Goal: Information Seeking & Learning: Learn about a topic

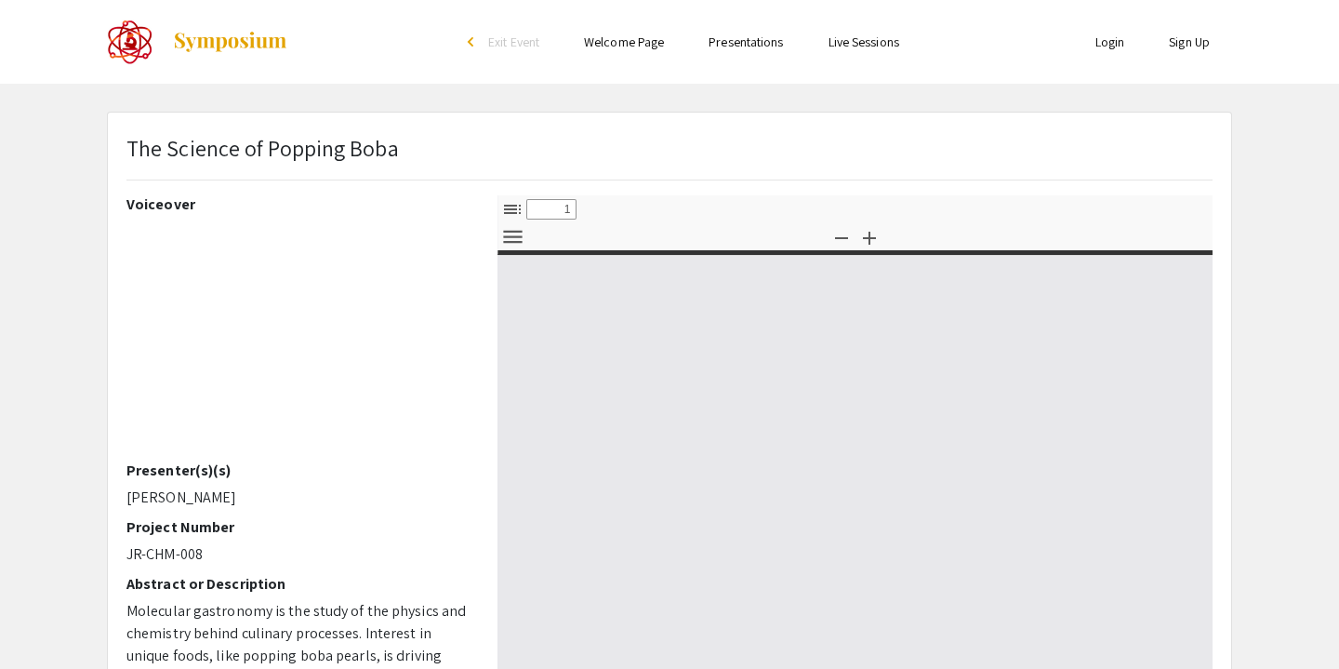
select select "custom"
type input "0"
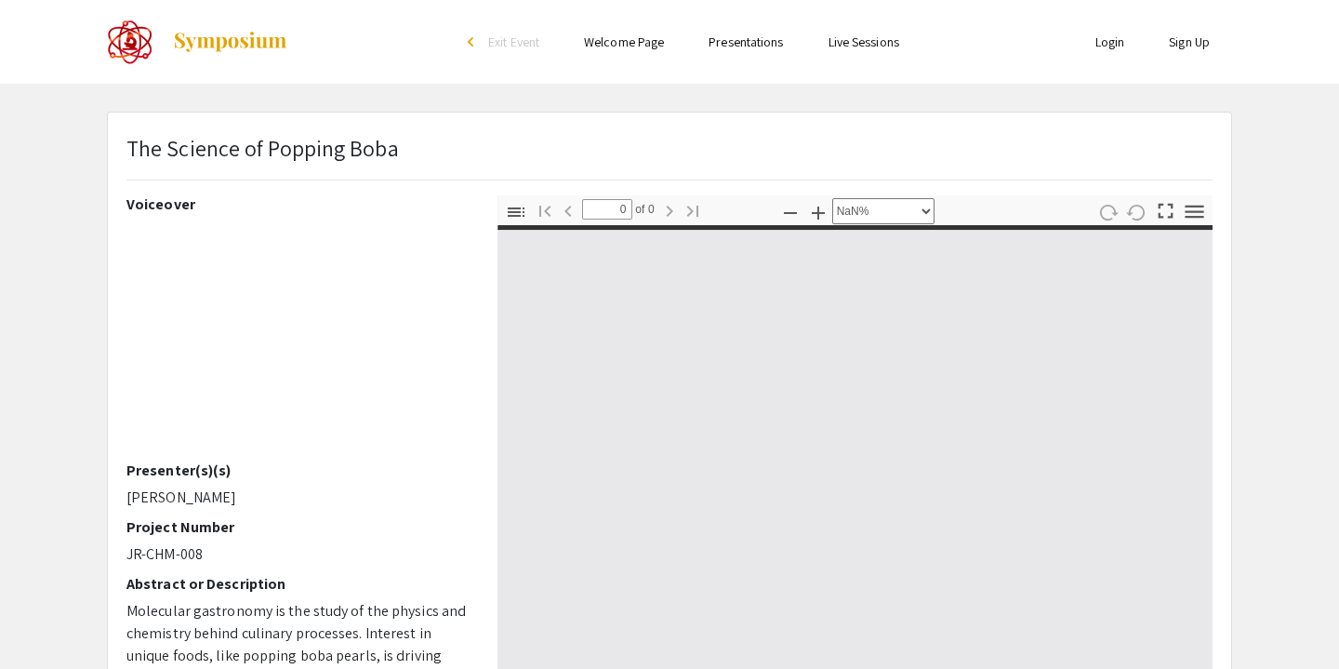
select select "auto"
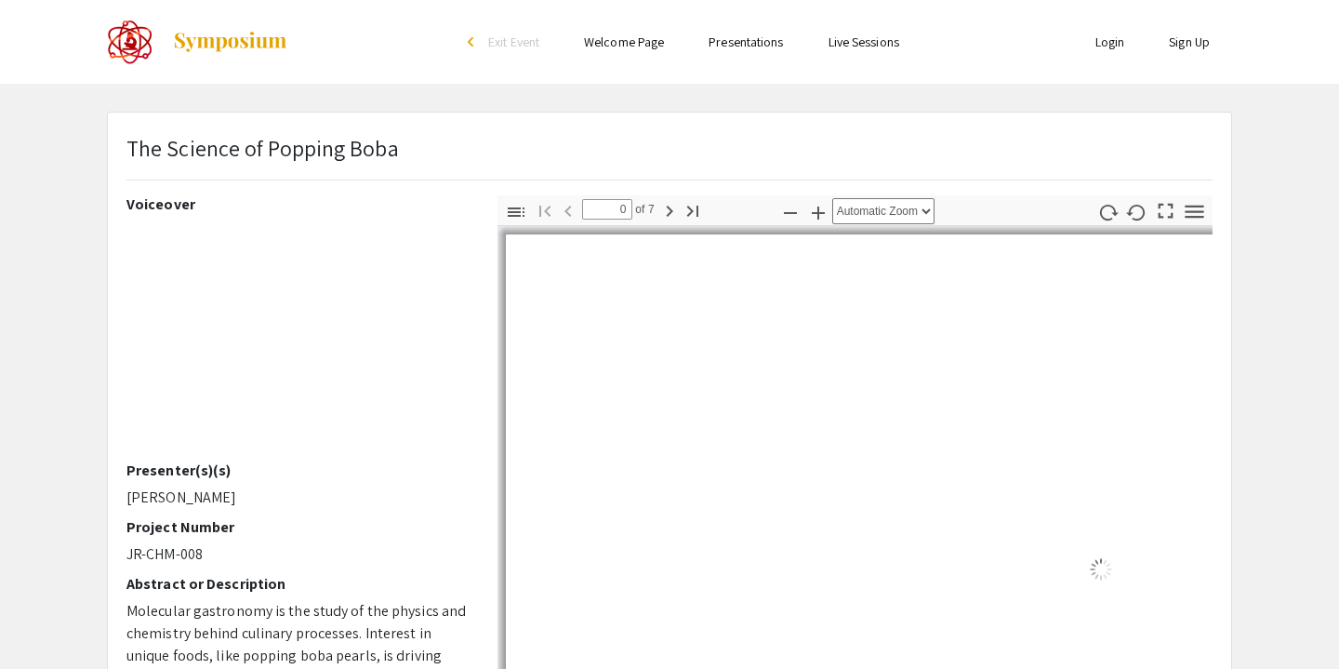
type input "1"
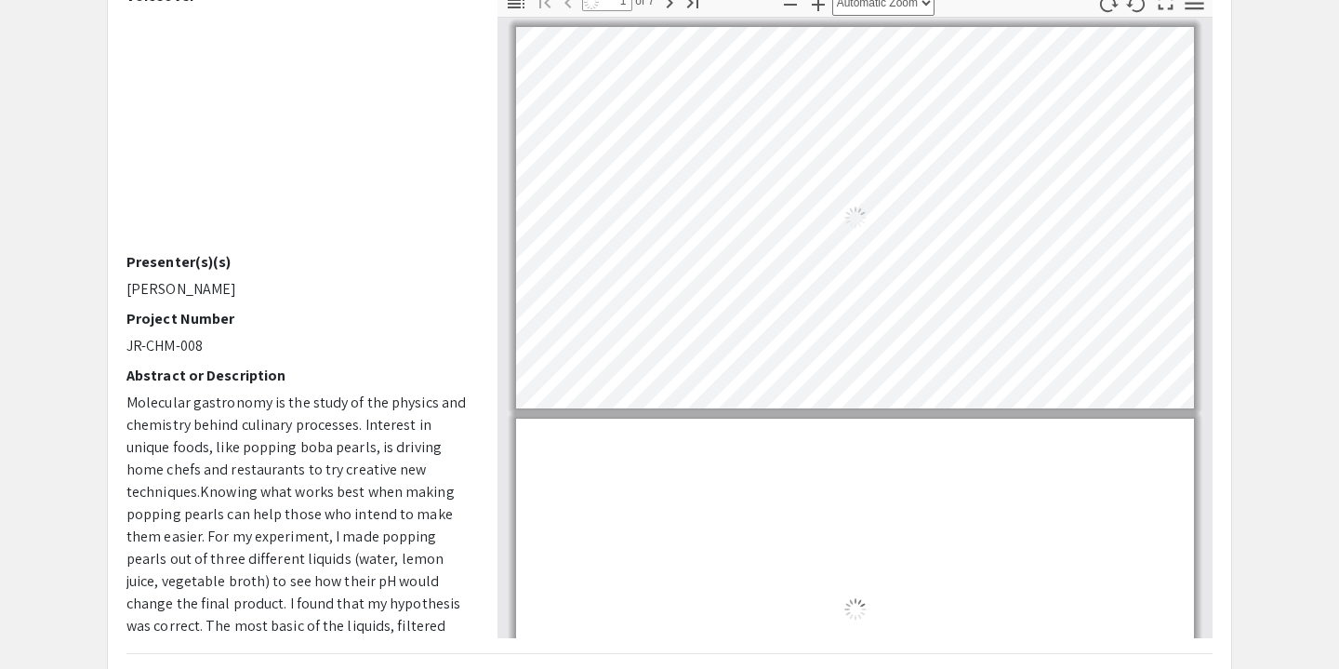
select select "auto"
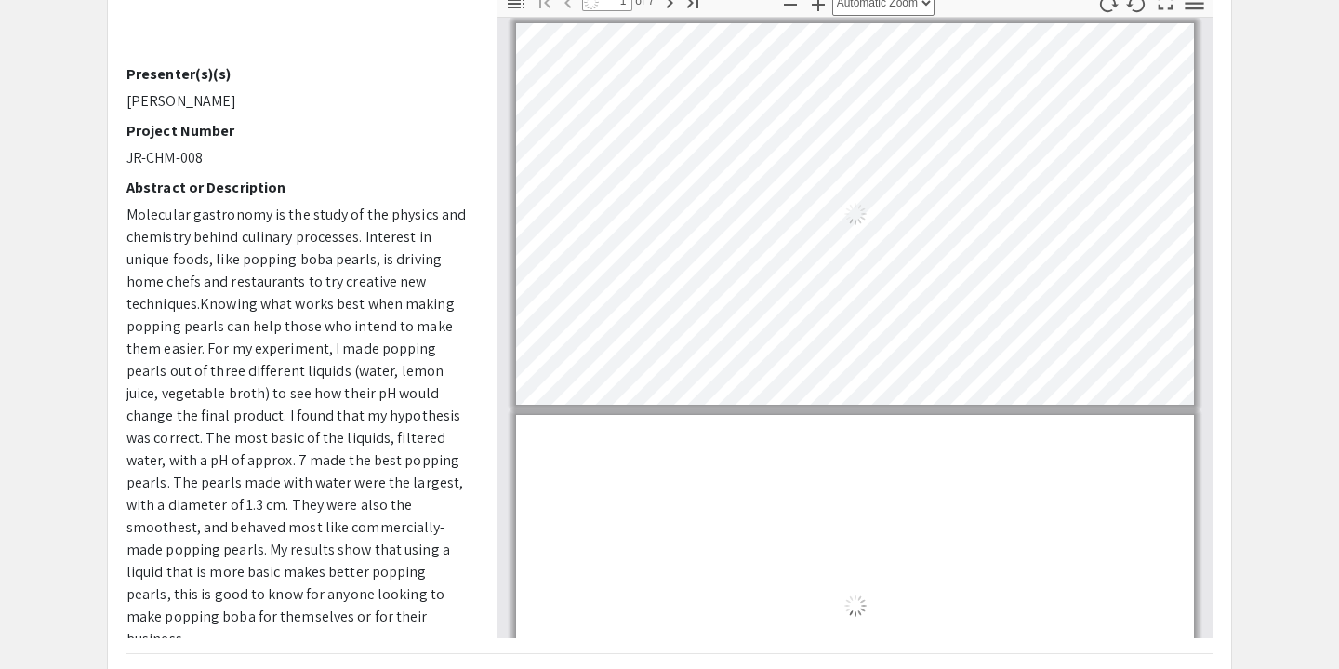
scroll to position [0, 0]
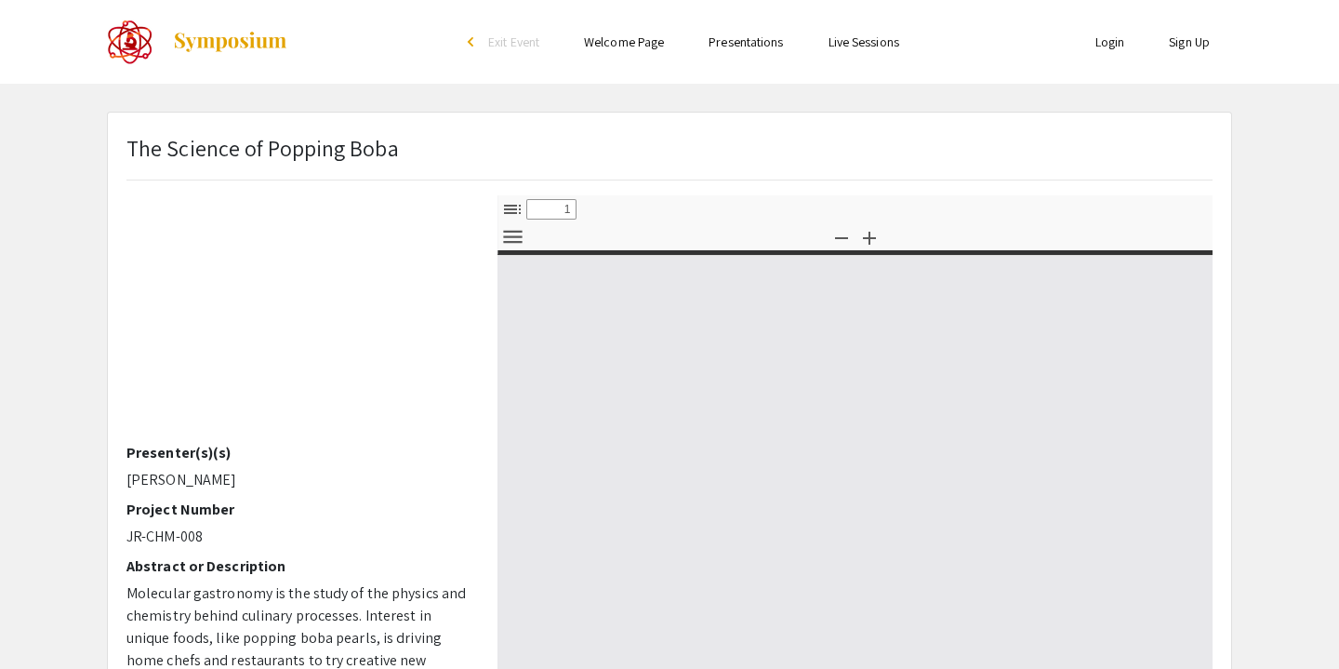
select select "custom"
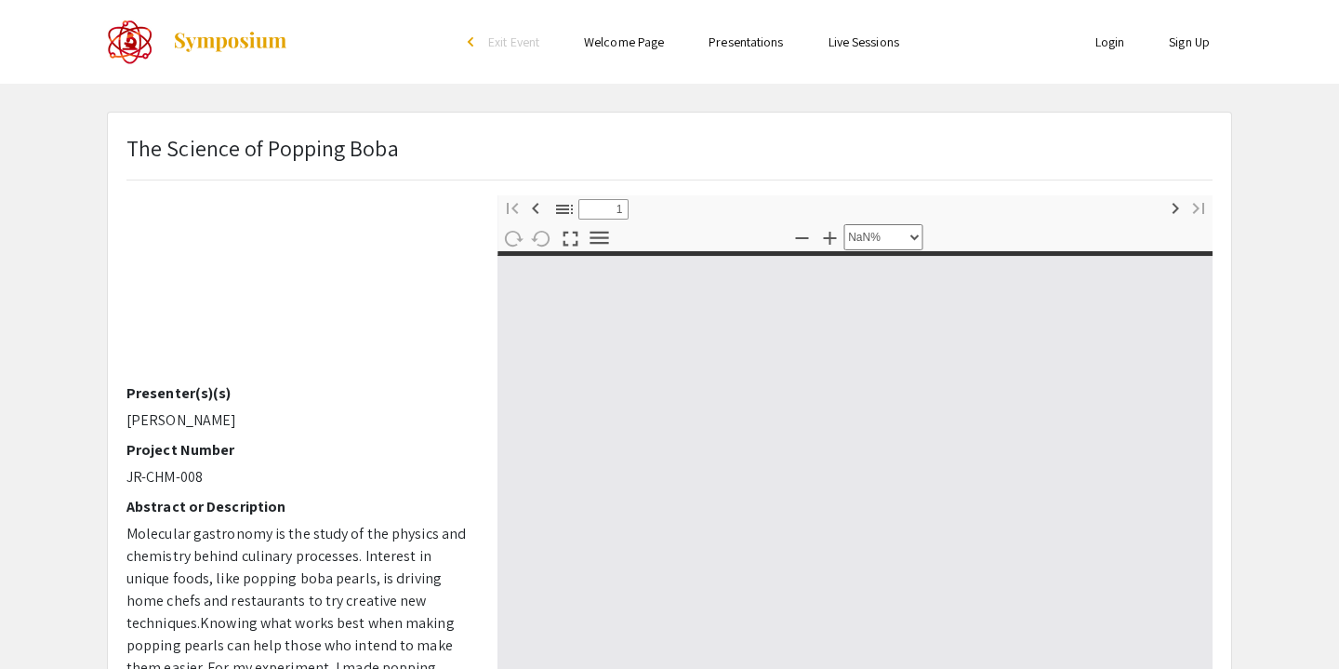
type input "0"
select select "custom"
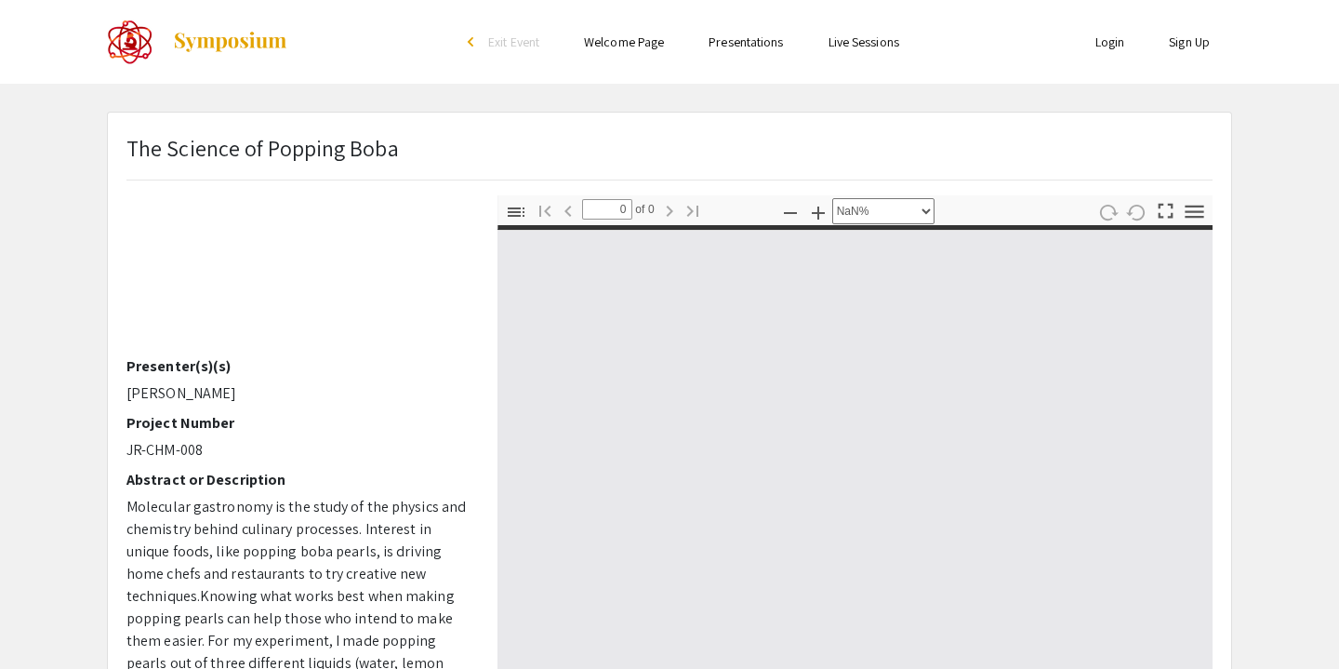
type input "1"
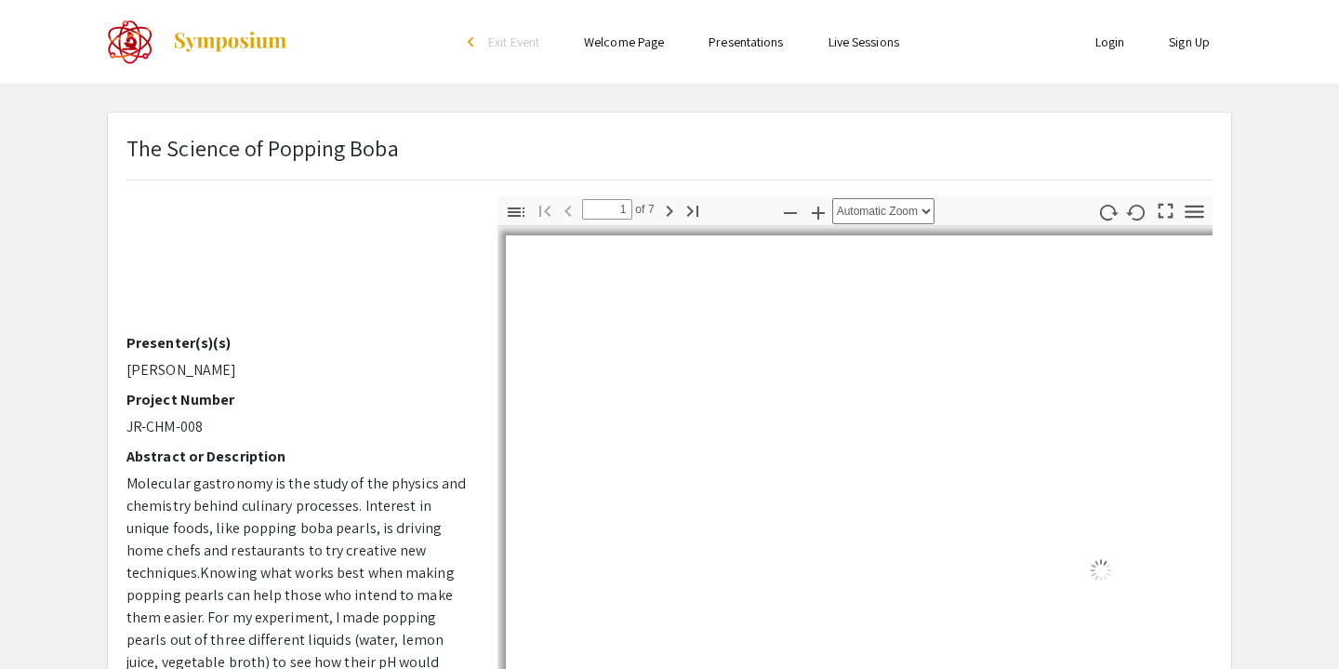
scroll to position [132, 0]
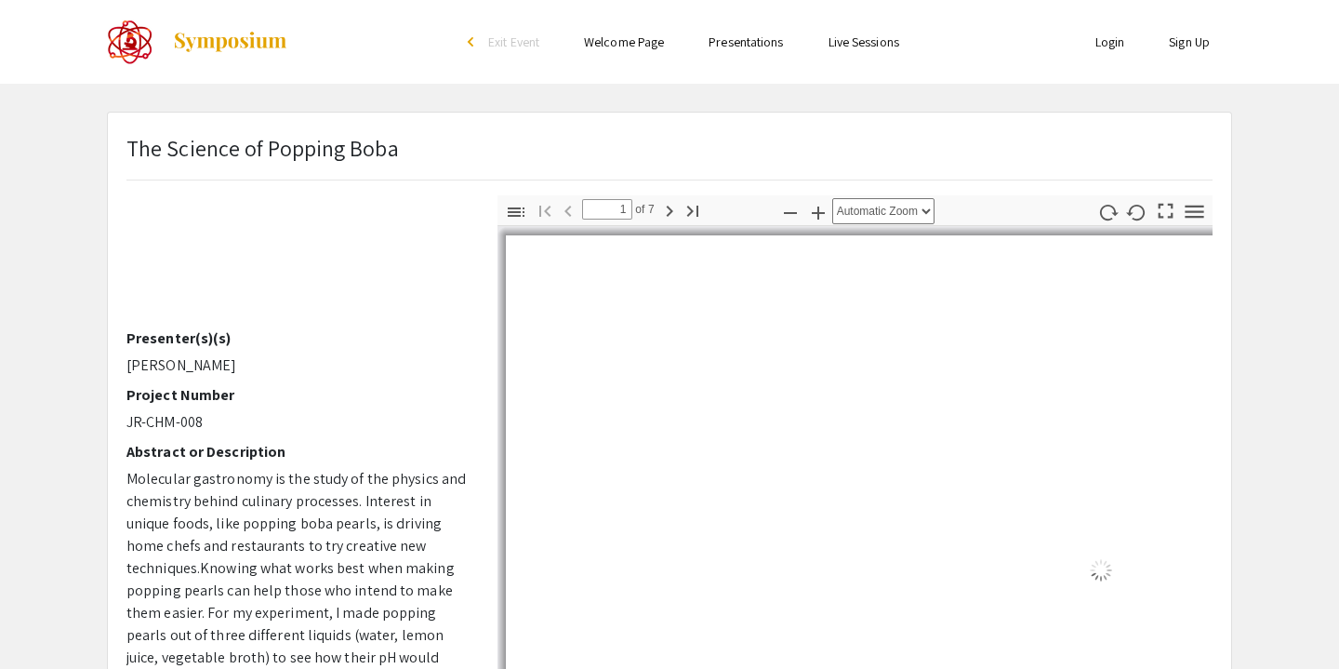
select select "auto"
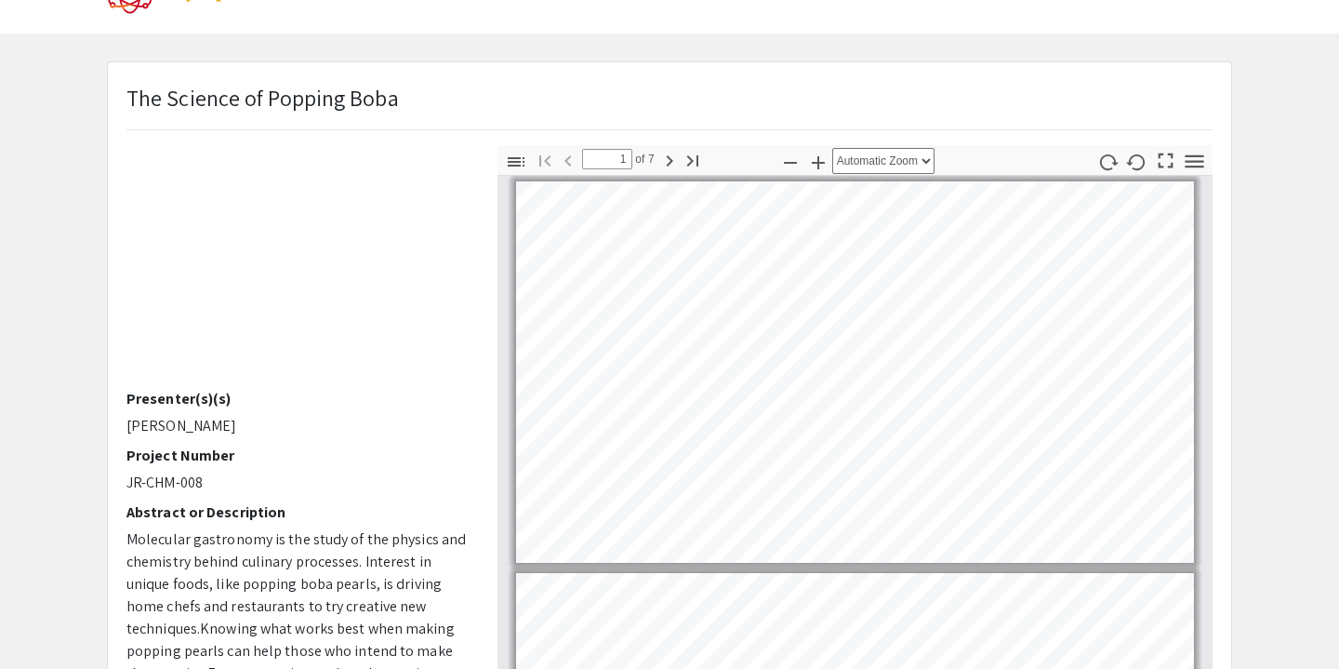
scroll to position [0, 0]
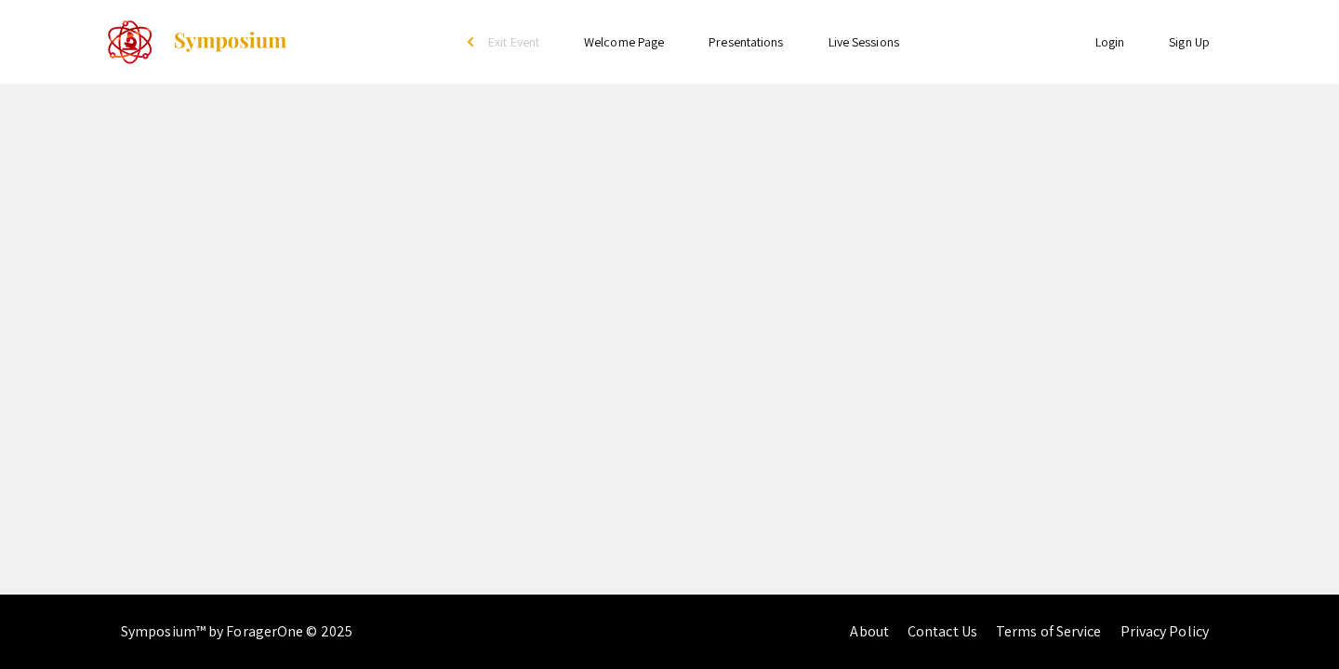
select select "custom"
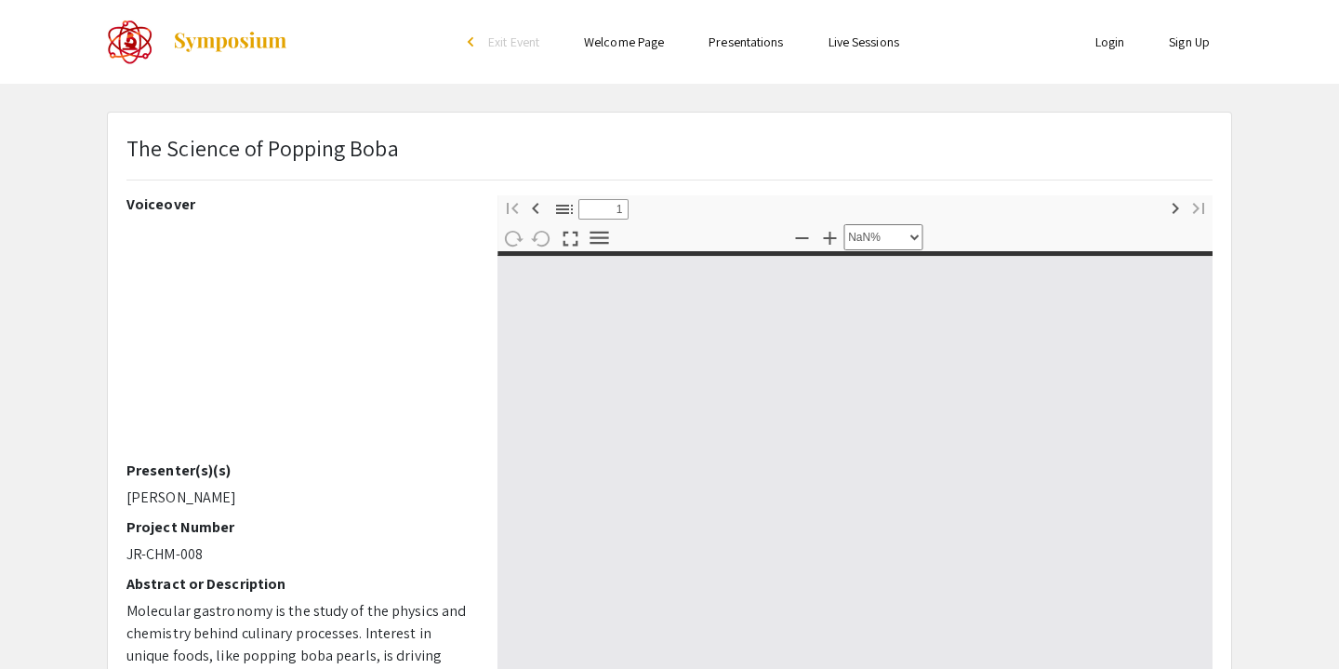
type input "0"
select select "custom"
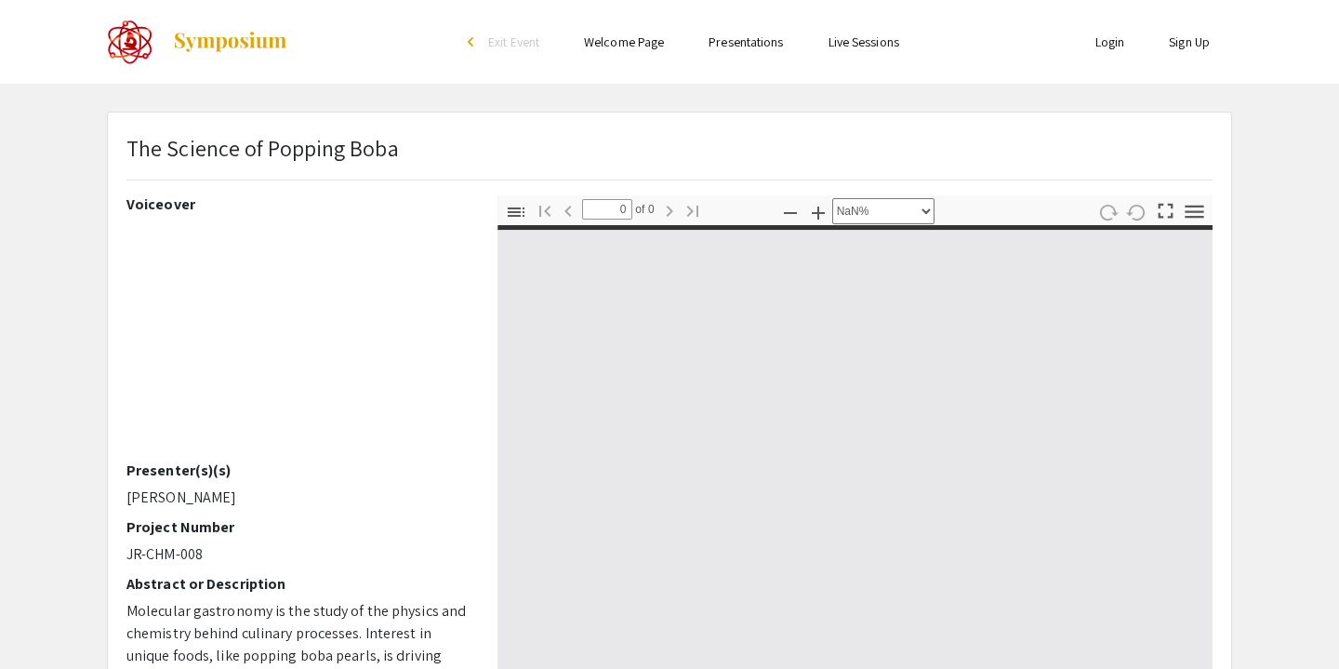
type input "1"
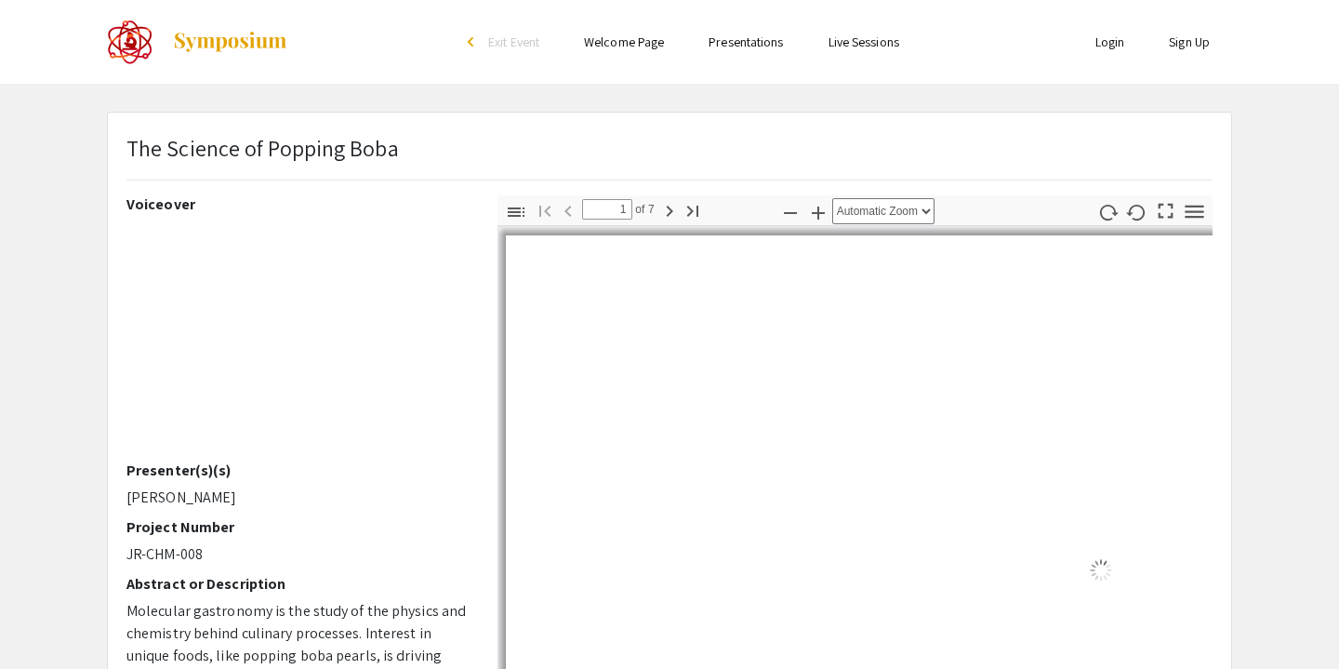
select select "auto"
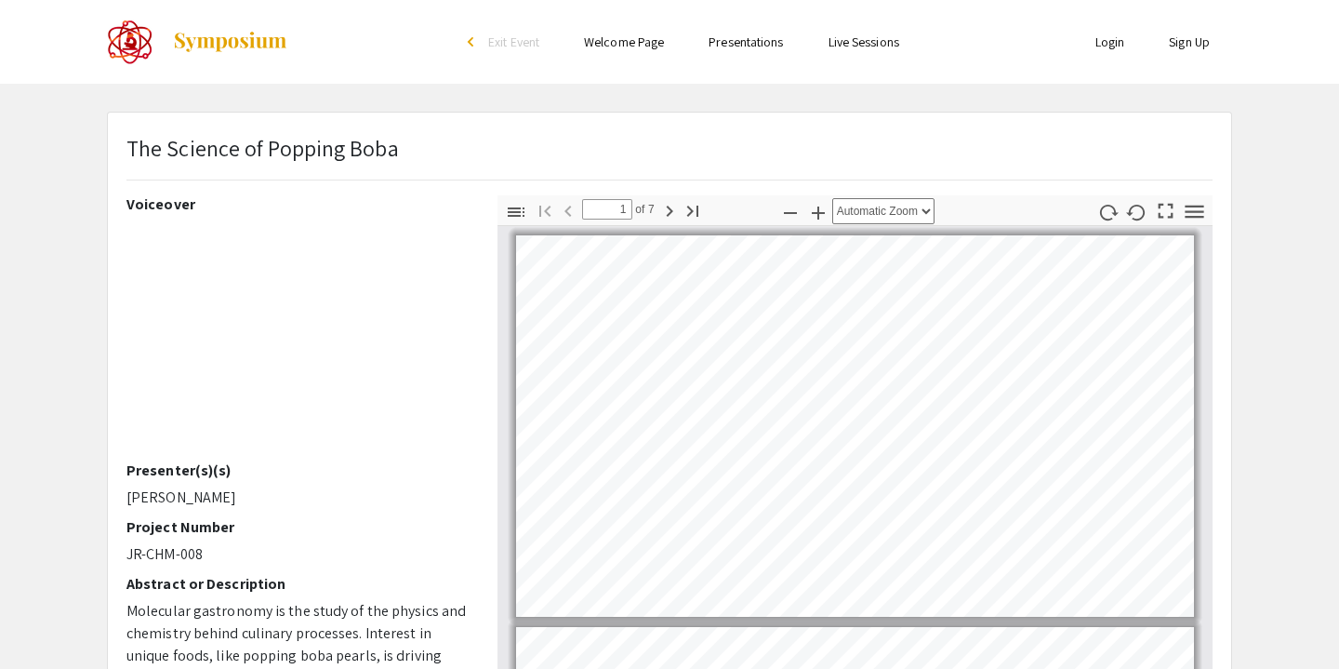
scroll to position [4, 0]
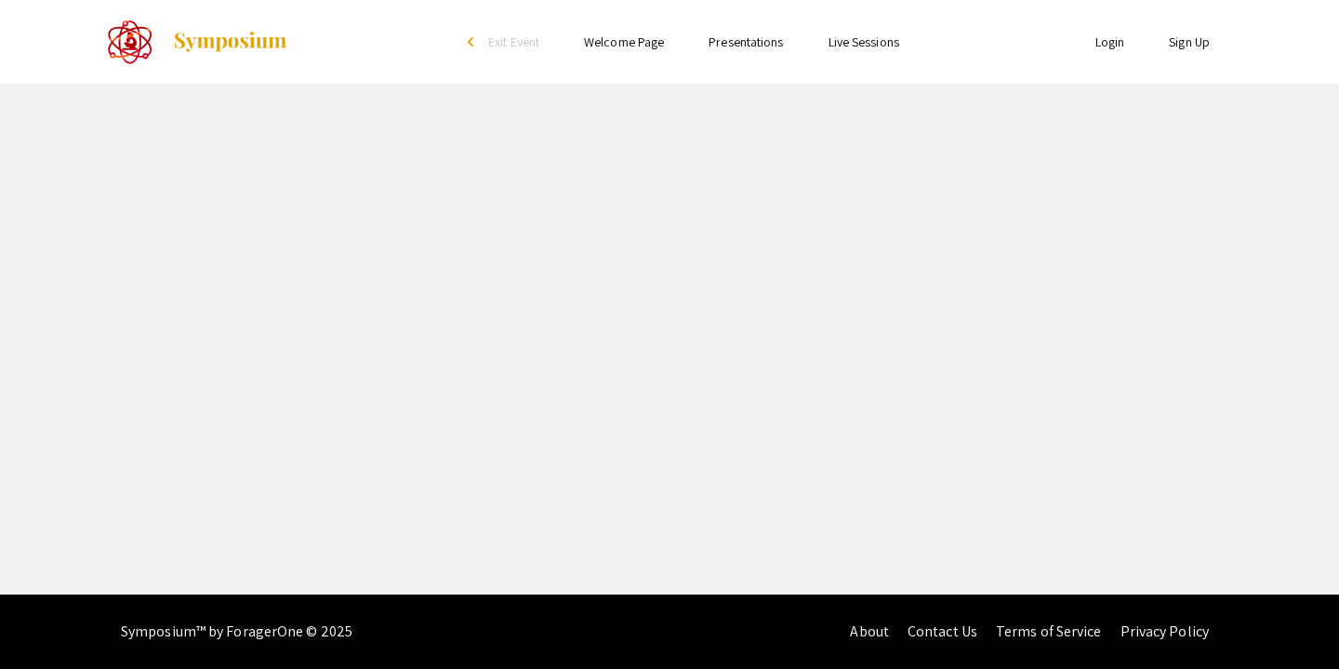
select select "custom"
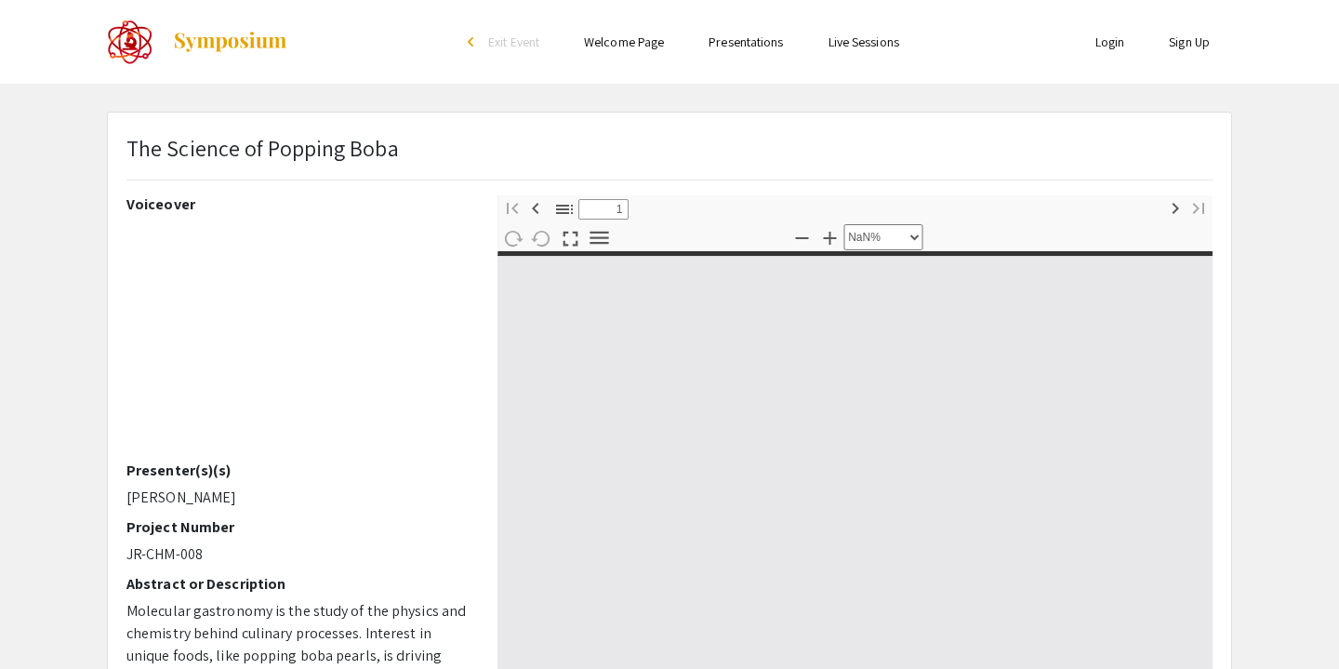
type input "0"
select select "custom"
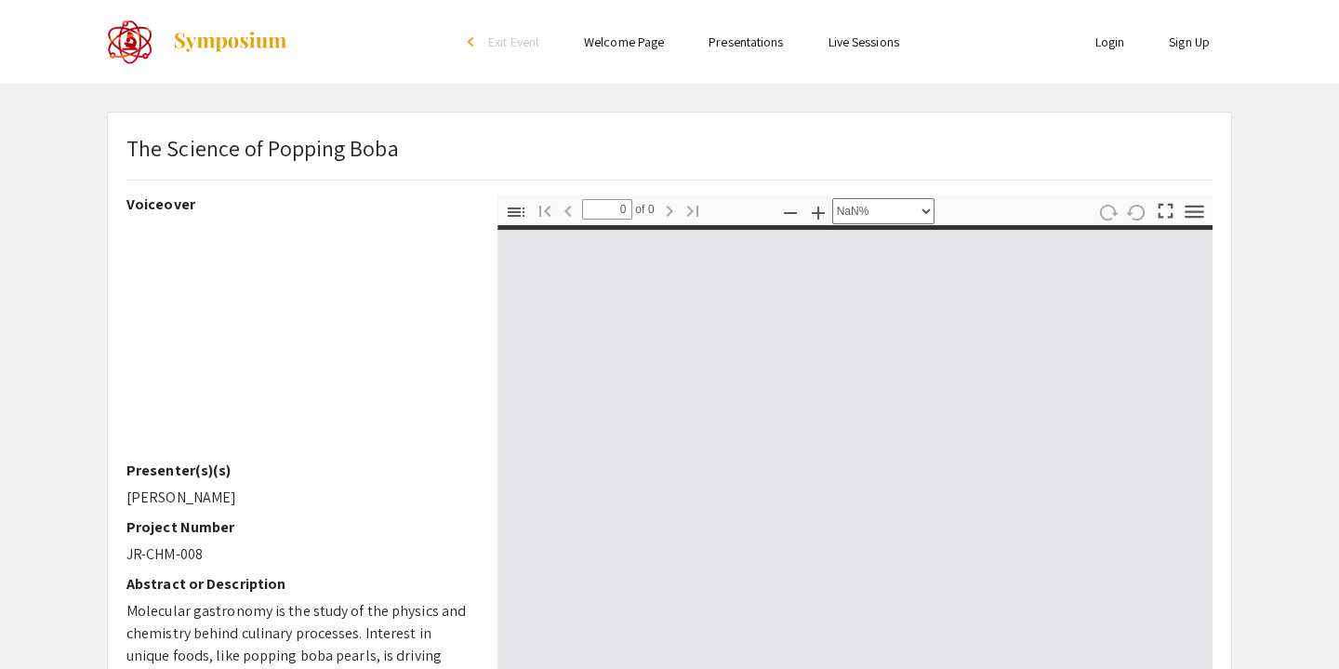
type input "1"
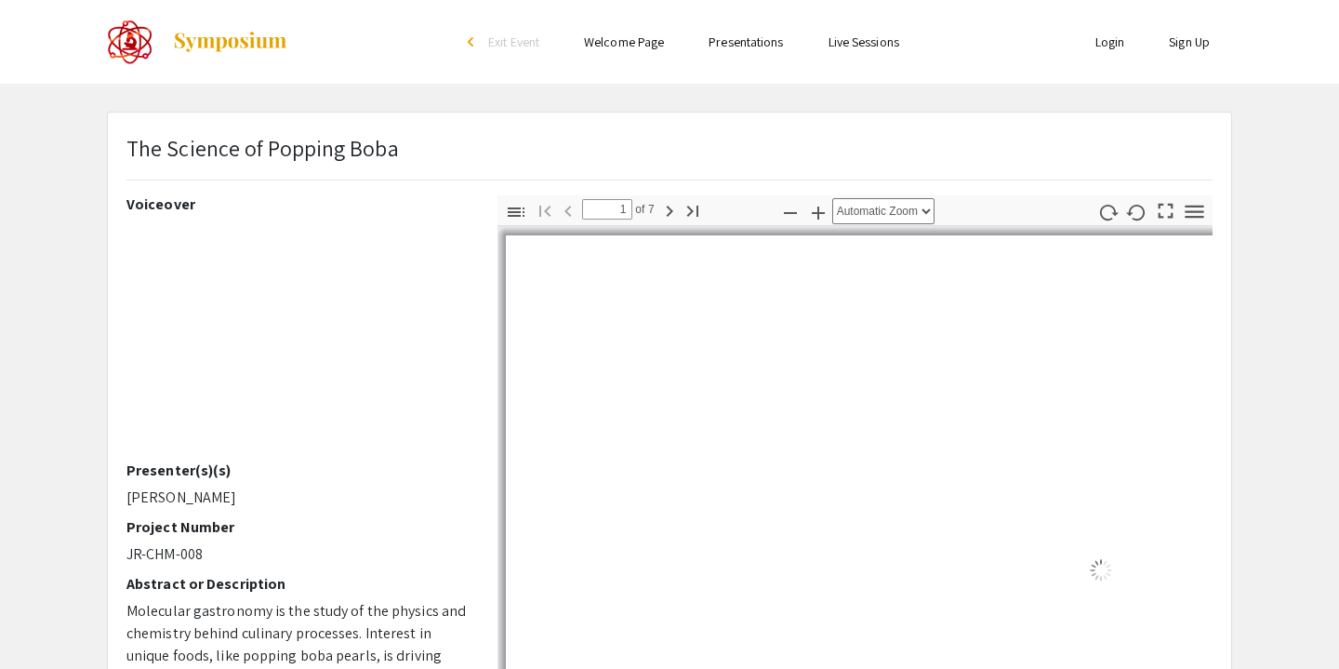
select select "auto"
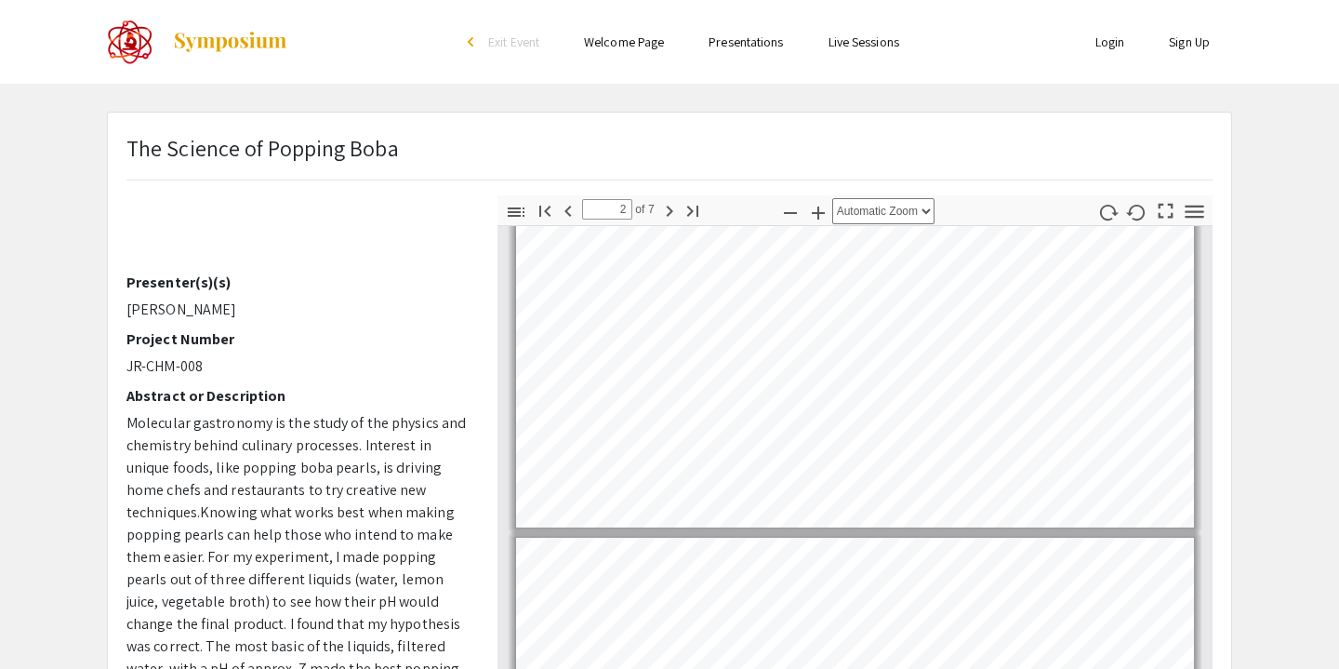
type input "1"
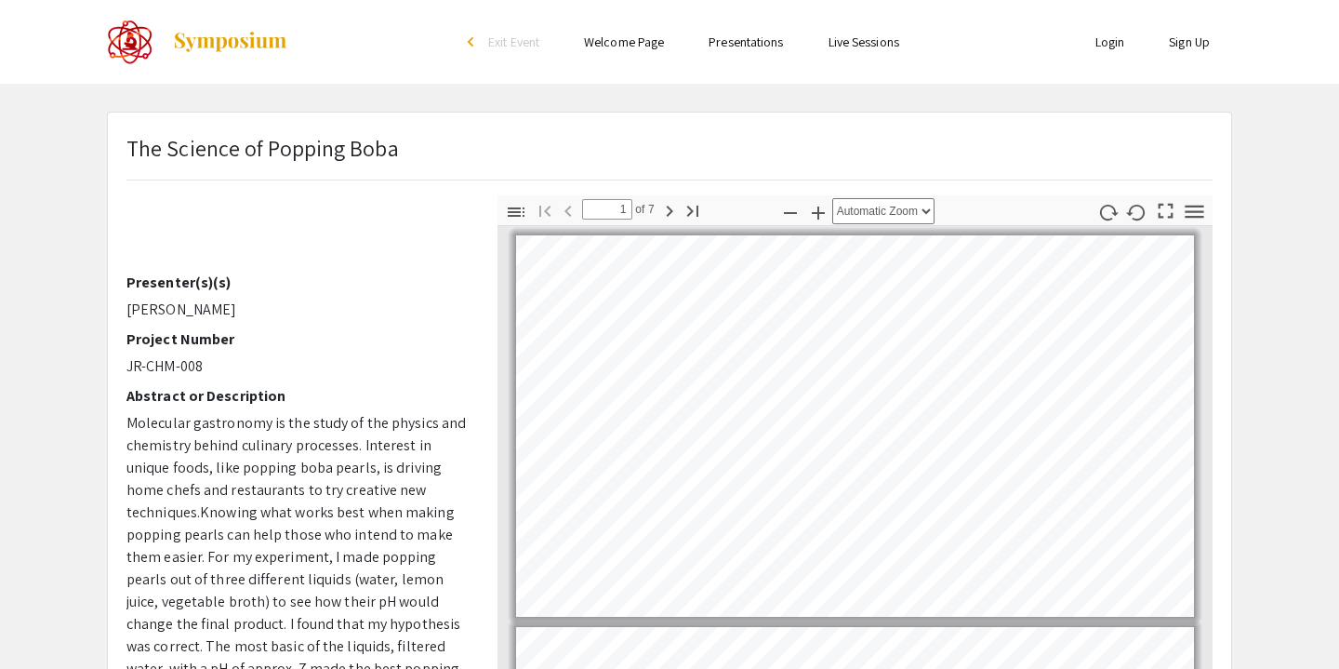
click at [646, 48] on link "Welcome Page" at bounding box center [624, 41] width 80 height 17
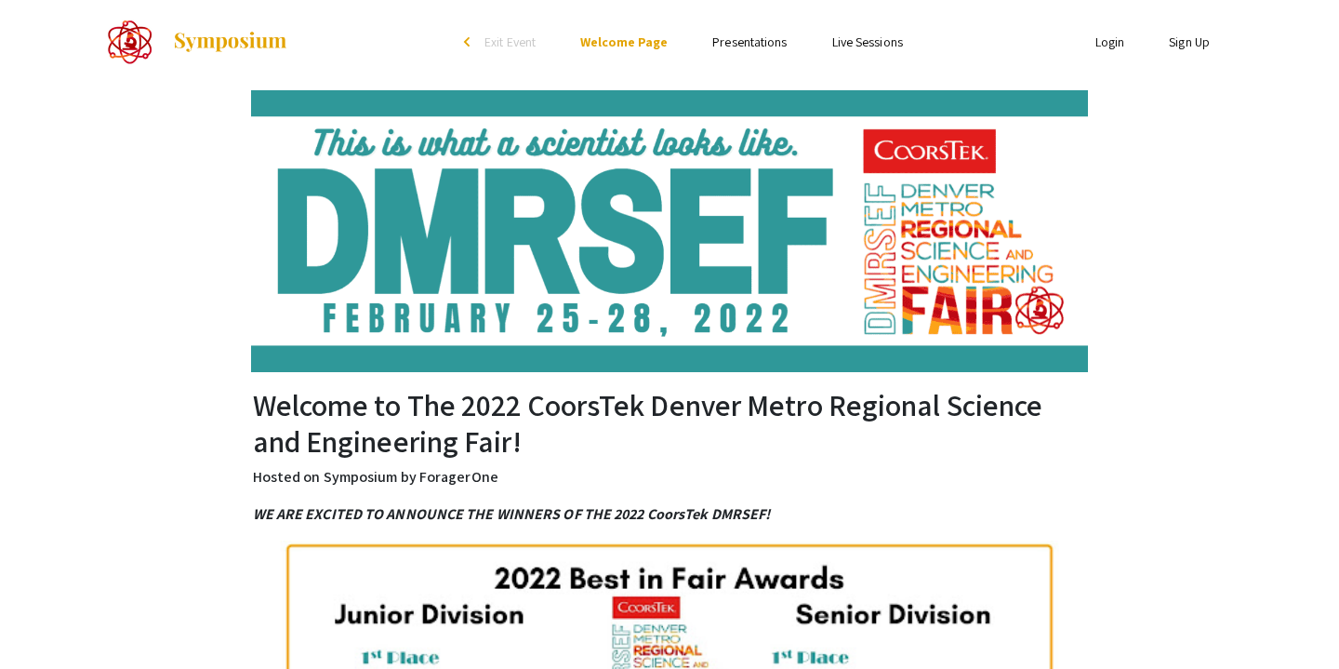
click at [510, 46] on span "Exit Event" at bounding box center [510, 41] width 51 height 17
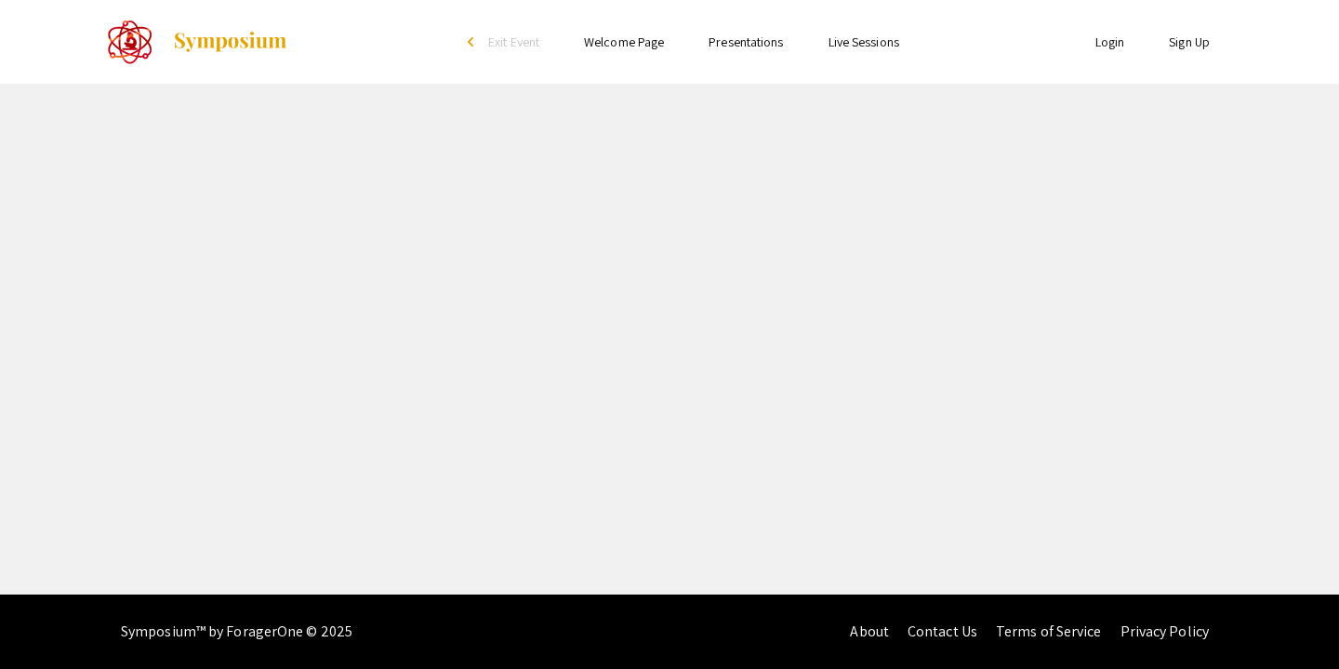
select select "custom"
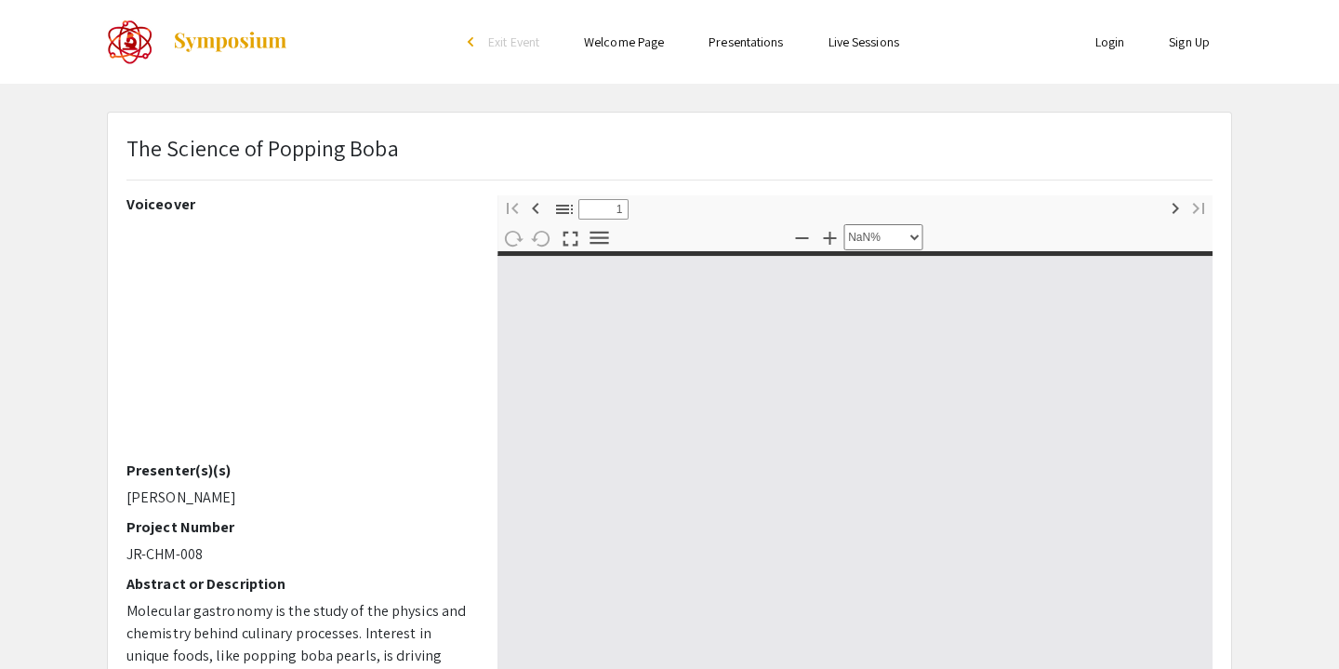
type input "0"
select select "custom"
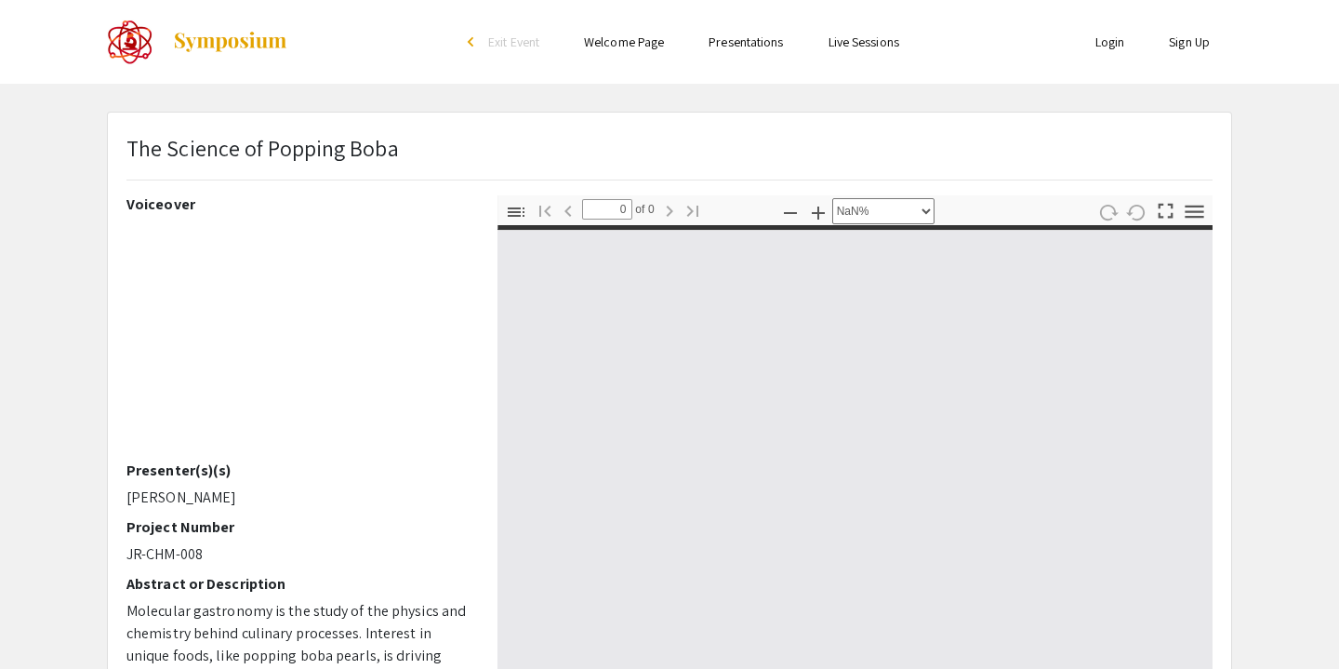
type input "1"
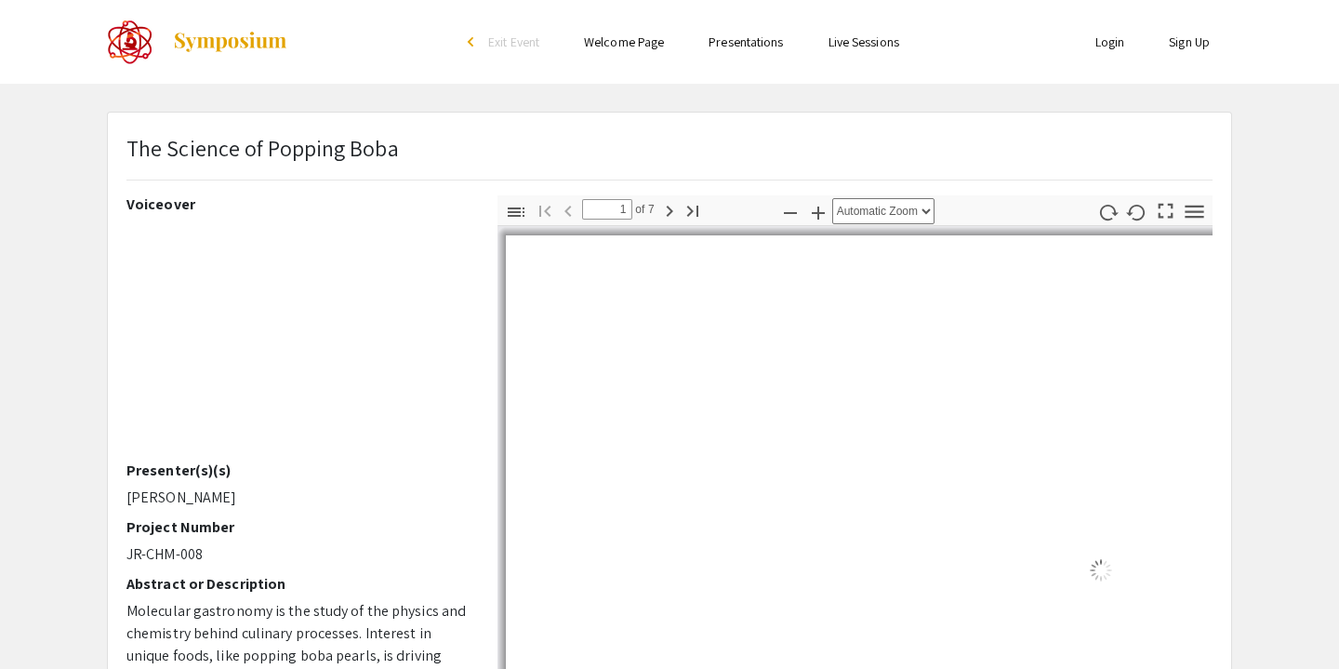
select select "auto"
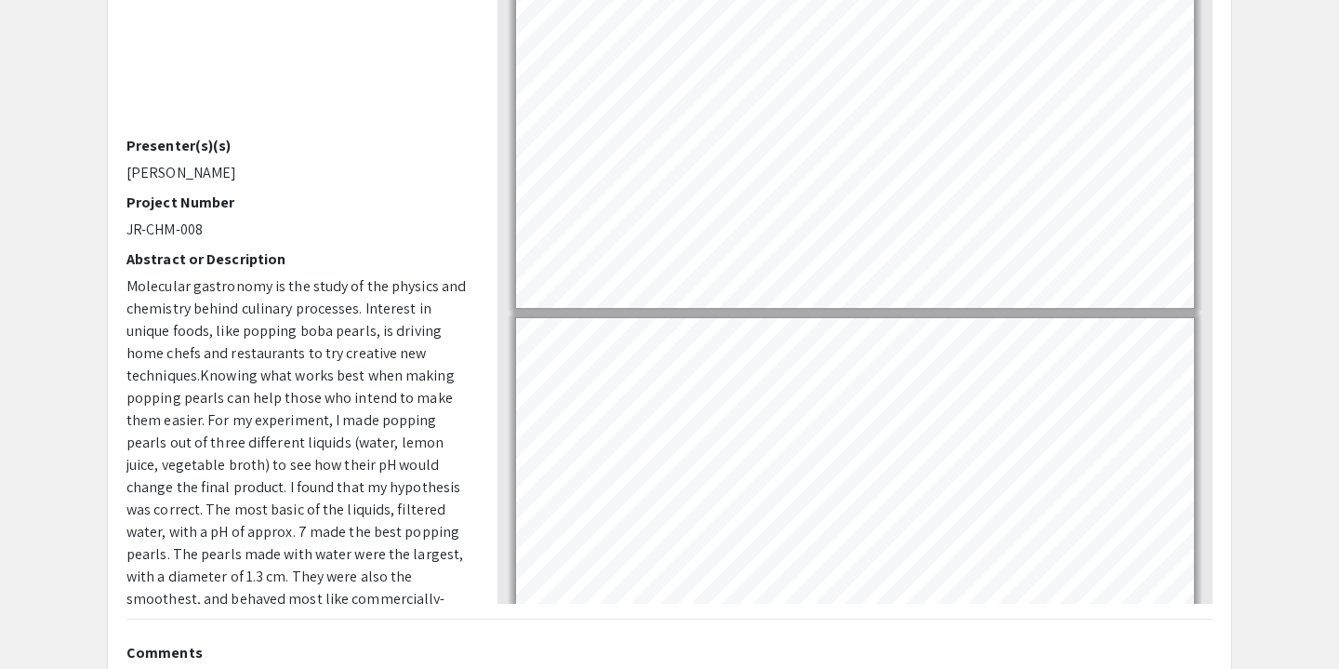
type input "1"
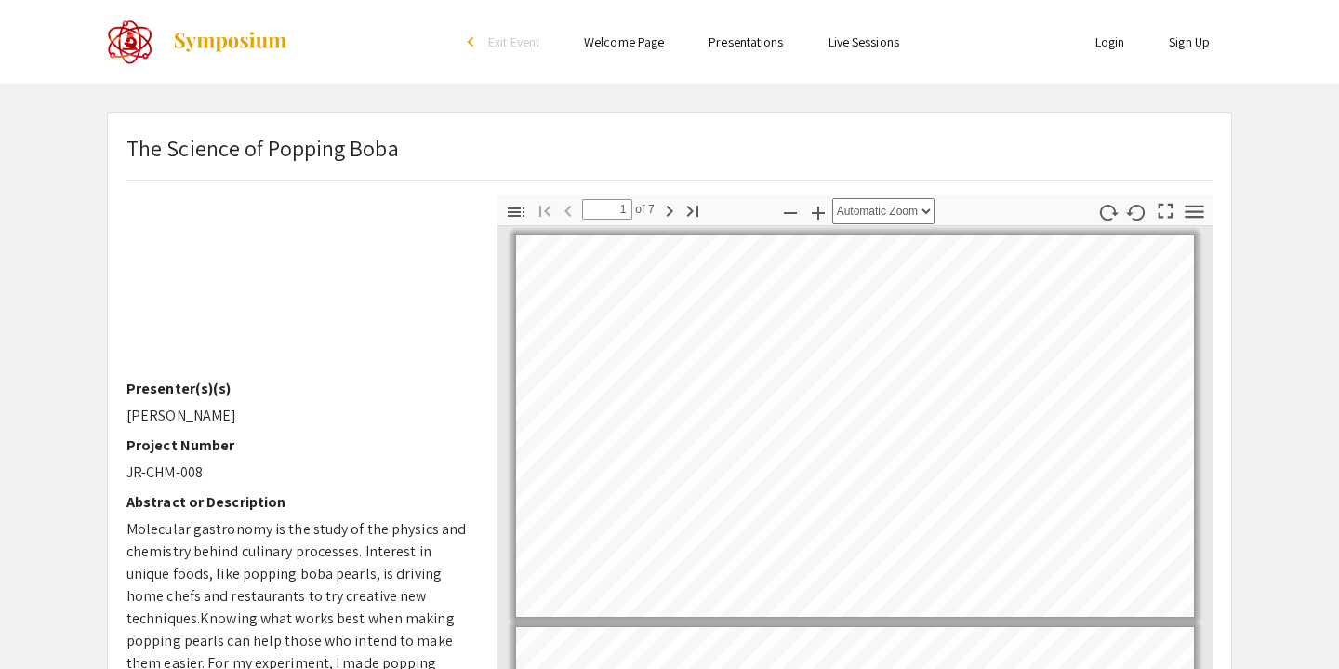
click at [1250, 222] on app-presentation "The Science of Popping Boba Voiceover Presenter(s)(s) Chloe McCrea Project Numb…" at bounding box center [669, 582] width 1339 height 940
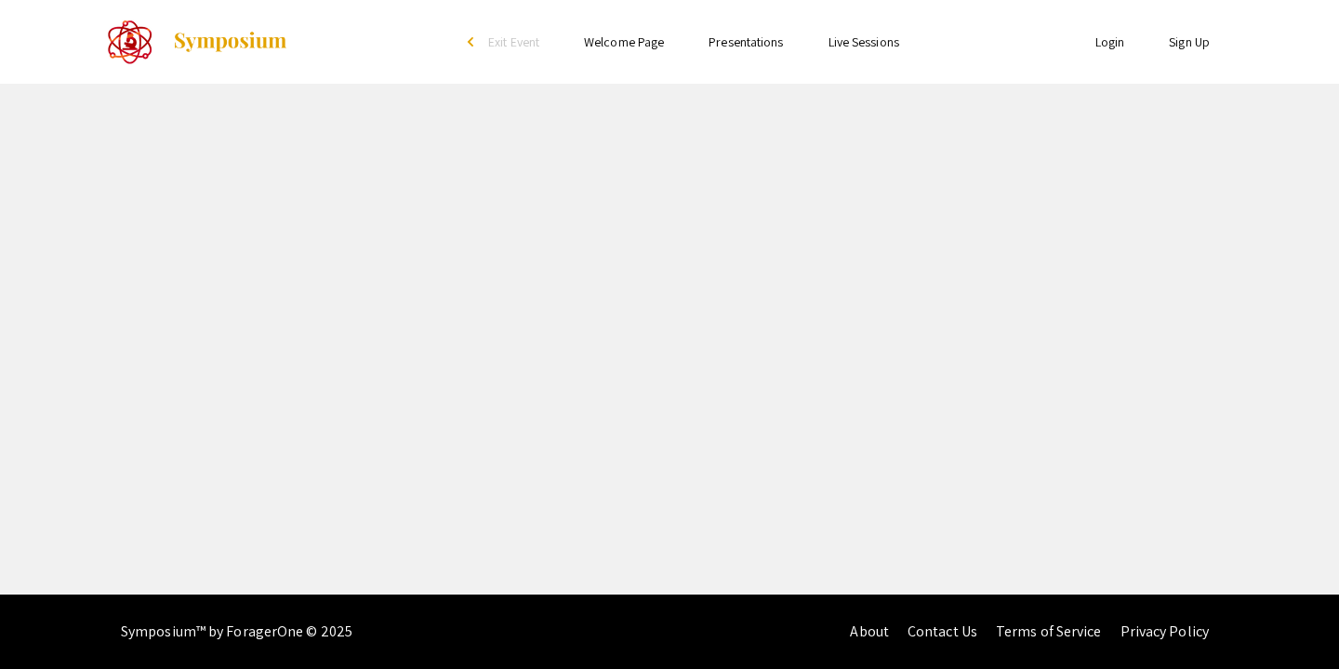
select select "custom"
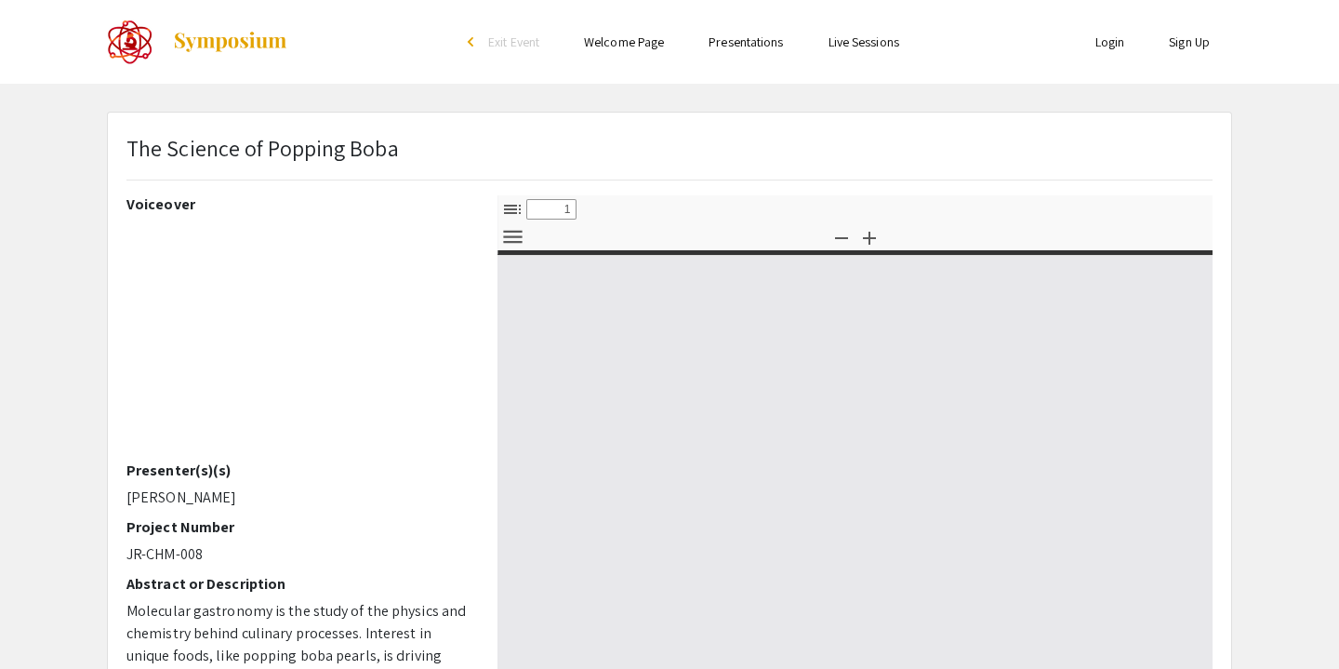
type input "0"
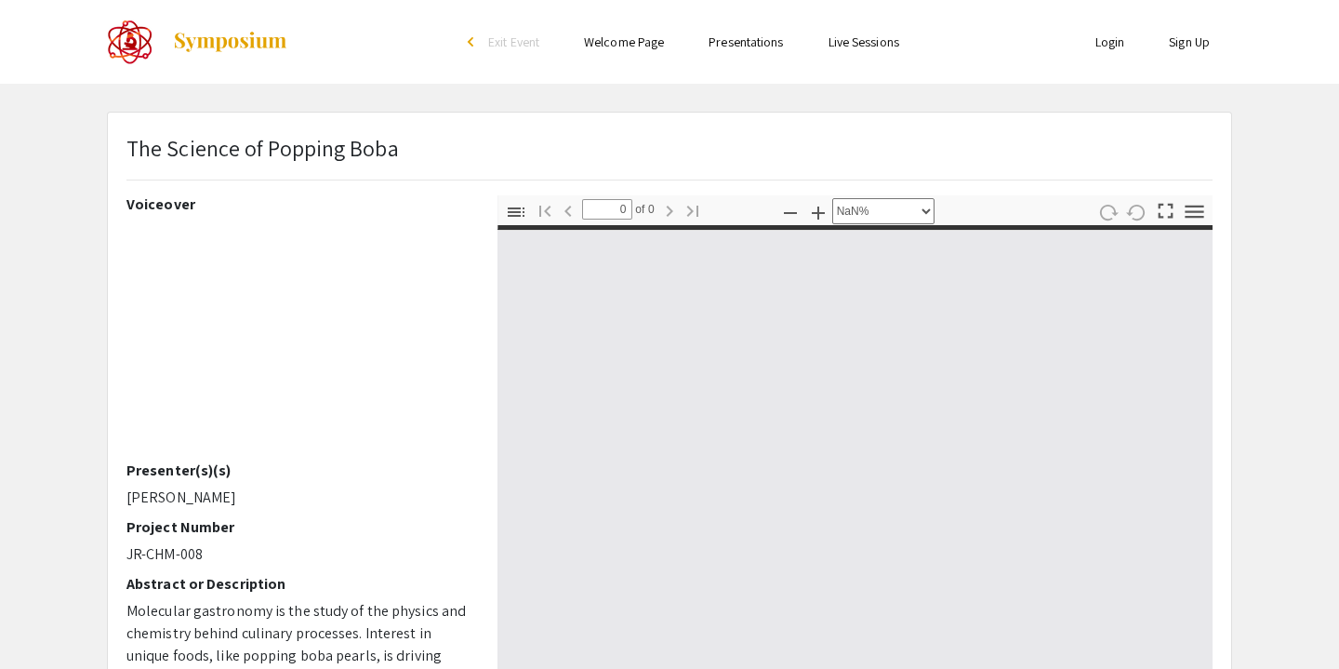
select select "auto"
type input "1"
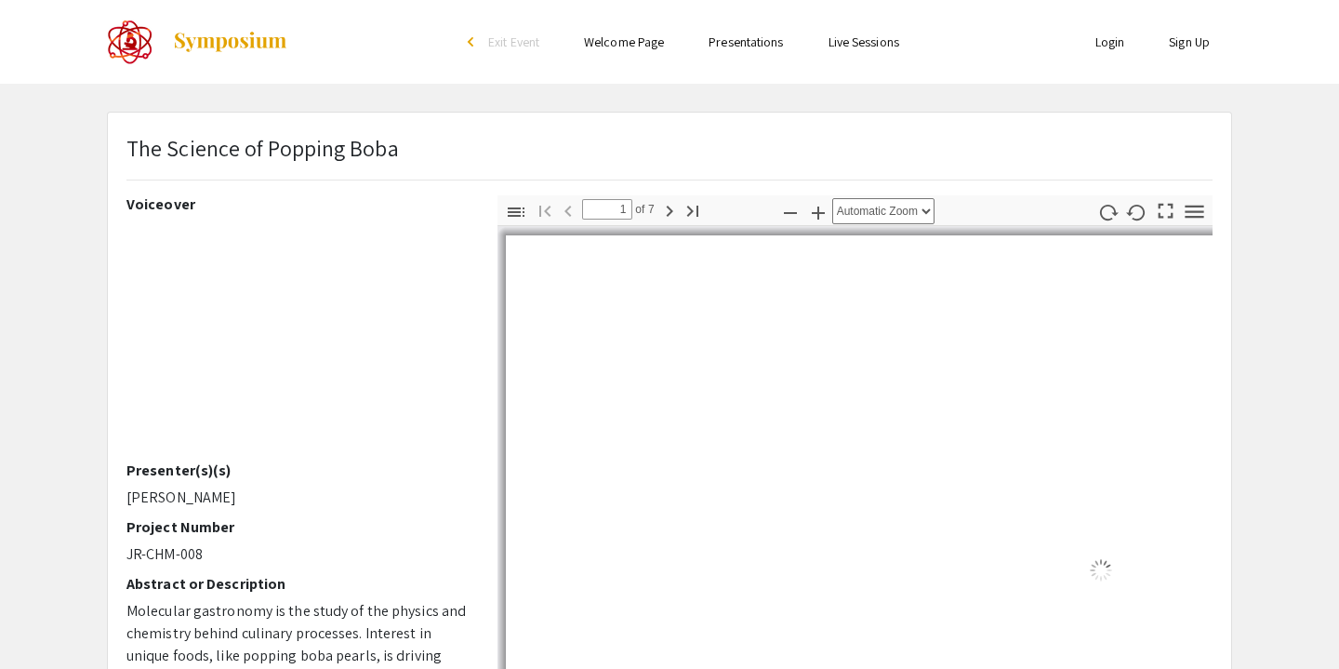
select select "auto"
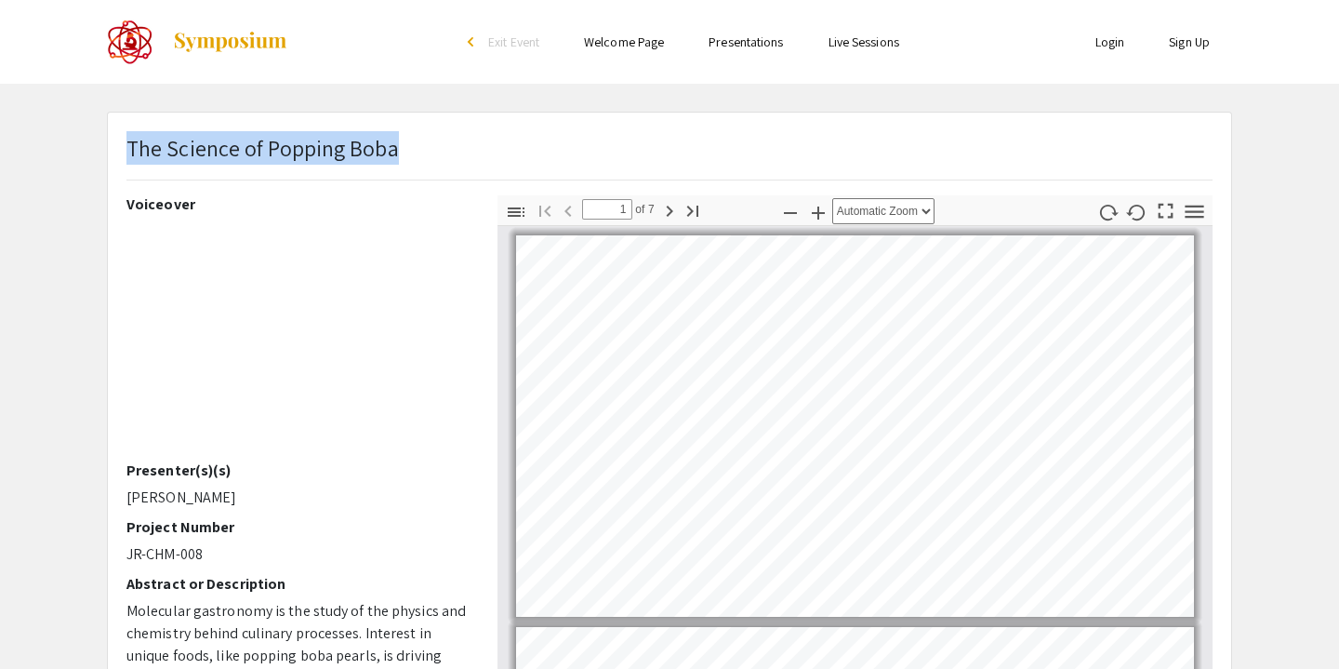
click at [128, 143] on div "The Science of Popping Boba" at bounding box center [670, 163] width 1114 height 64
copy p "The Science of Popping Boba"
click at [356, 91] on div "Skip navigation arrow_back_ios Exit Event Welcome Page Presentations Live Sessi…" at bounding box center [669, 540] width 1339 height 1080
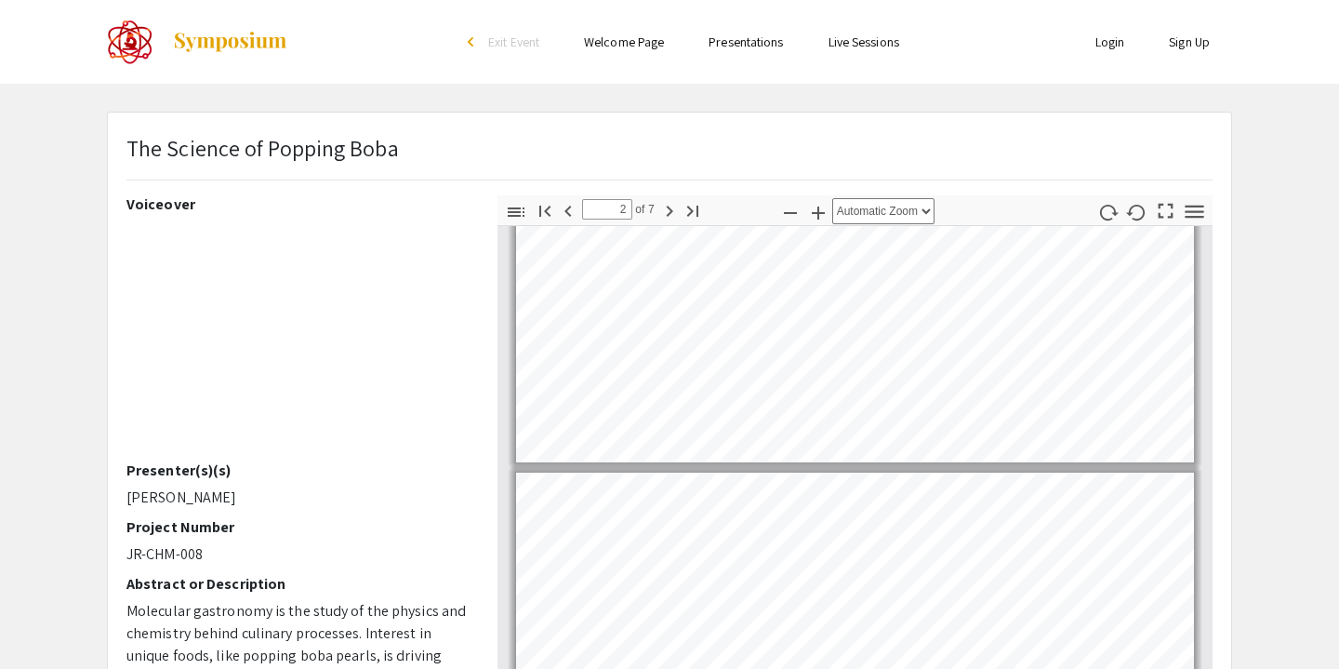
scroll to position [161, 0]
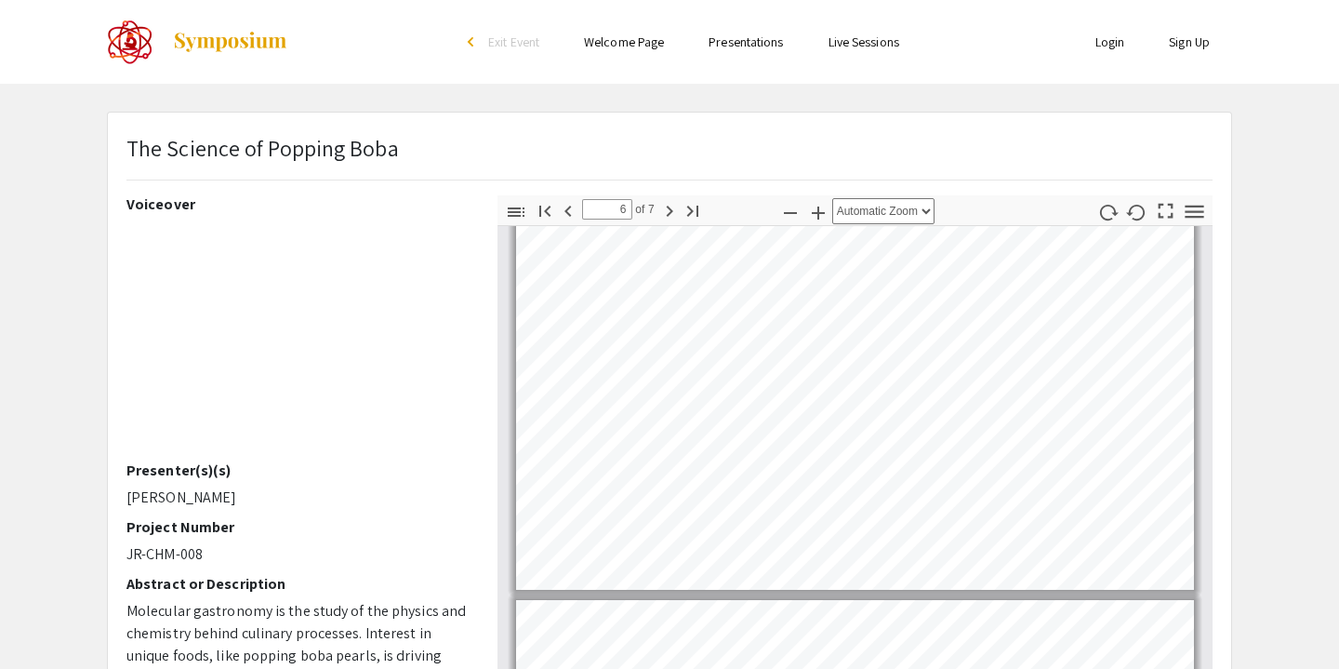
type input "7"
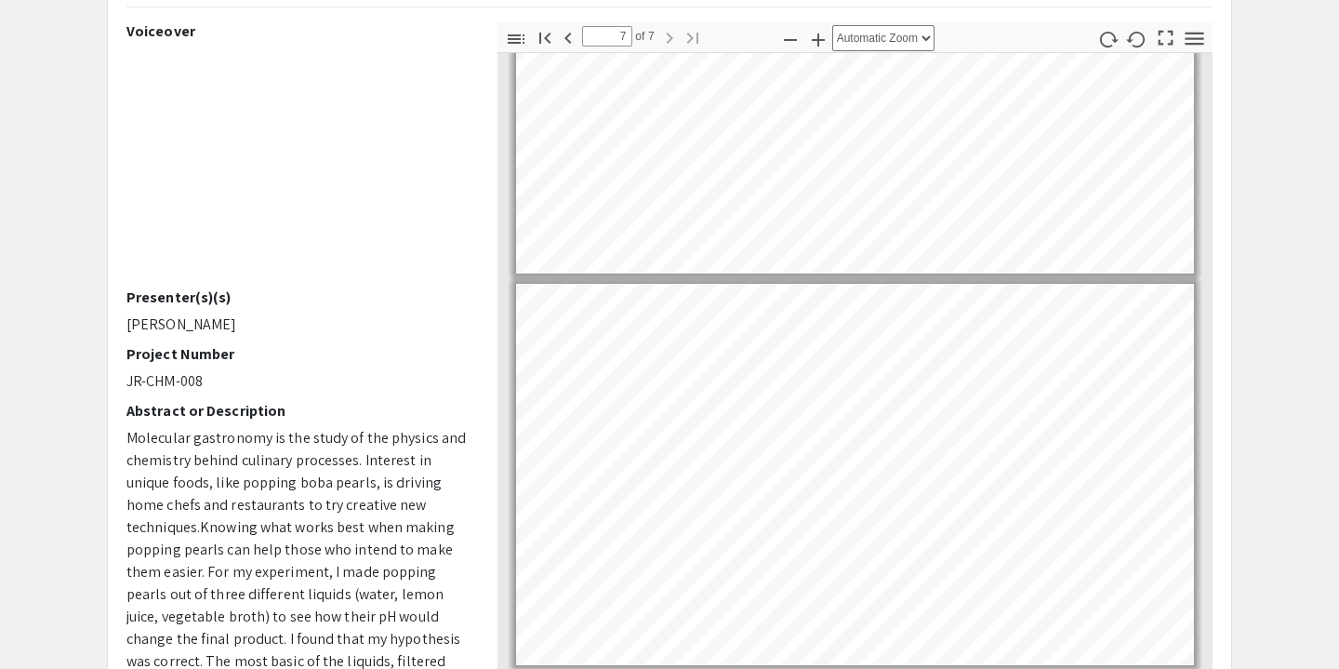
scroll to position [0, 0]
